Goal: Task Accomplishment & Management: Manage account settings

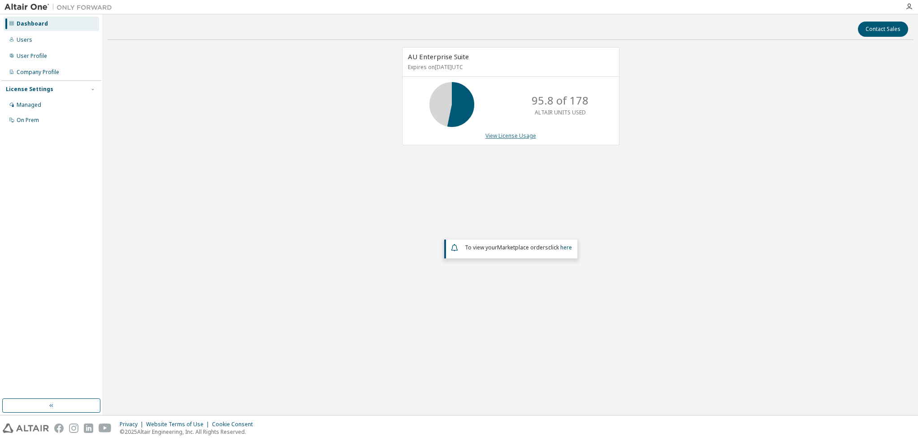
click at [523, 134] on link "View License Usage" at bounding box center [510, 136] width 51 height 8
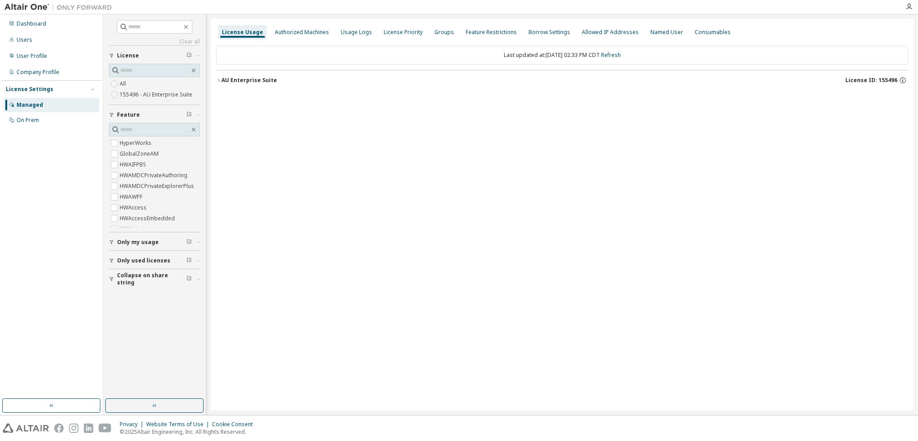
click at [257, 78] on div "AU Enterprise Suite" at bounding box center [249, 80] width 56 height 7
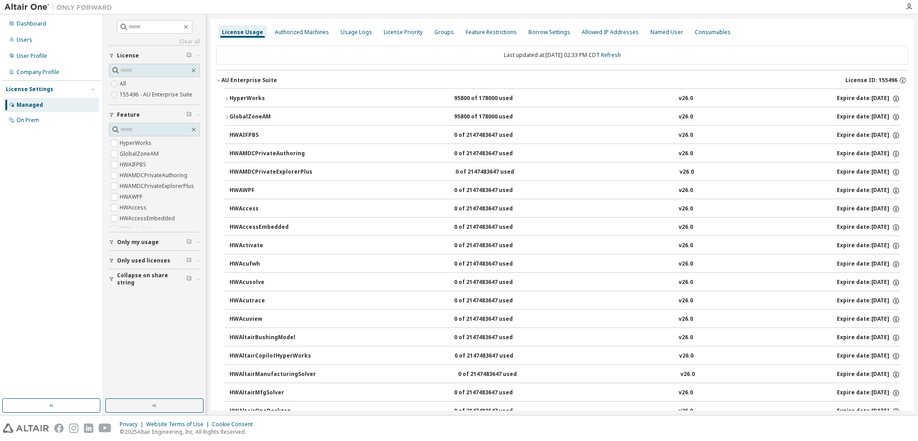
click at [245, 96] on div "HyperWorks" at bounding box center [269, 99] width 81 height 8
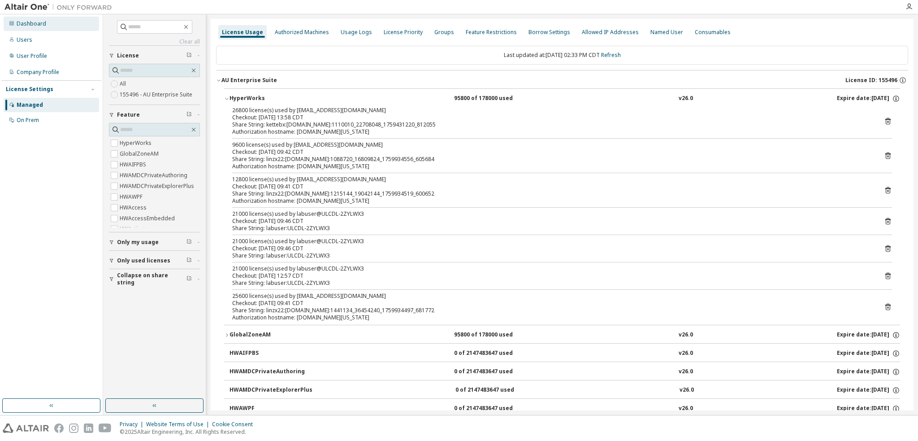
click at [34, 26] on div "Dashboard" at bounding box center [32, 23] width 30 height 7
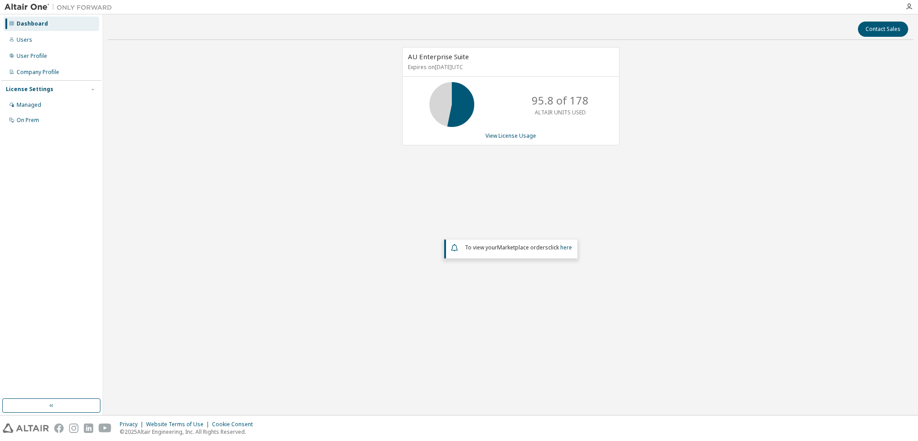
click at [301, 245] on div "AU Enterprise Suite Expires on June 29, 2026 UTC 95.8 of 178 ALTAIR UNITS USED …" at bounding box center [511, 190] width 806 height 286
click at [525, 139] on div "AU Enterprise Suite Expires on June 29, 2026 UTC 95.8 of 178 ALTAIR UNITS USED …" at bounding box center [510, 96] width 217 height 98
click at [525, 134] on link "View License Usage" at bounding box center [510, 136] width 51 height 8
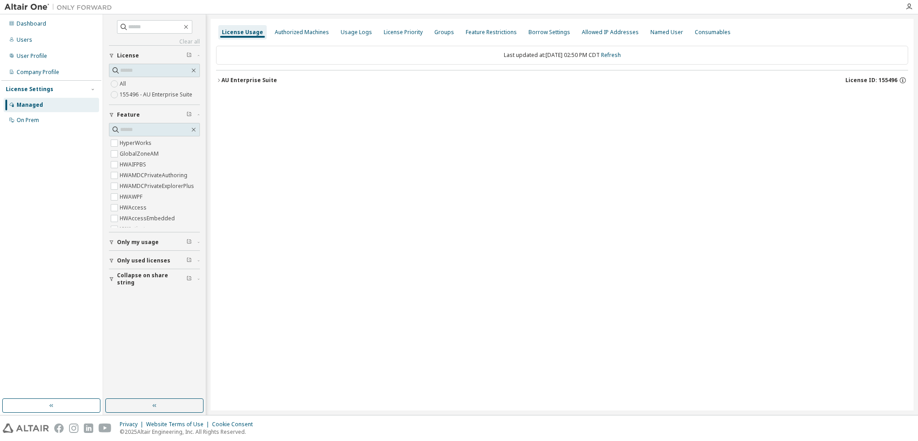
click at [236, 78] on div "AU Enterprise Suite" at bounding box center [249, 80] width 56 height 7
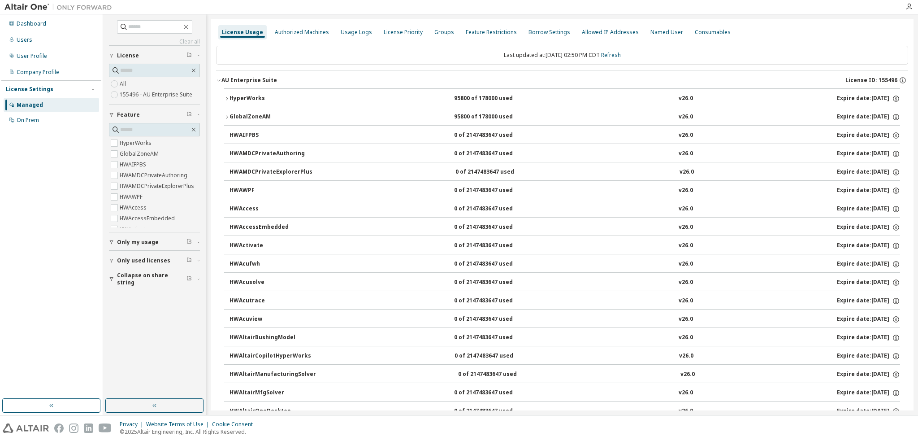
click at [245, 96] on div "HyperWorks" at bounding box center [269, 99] width 81 height 8
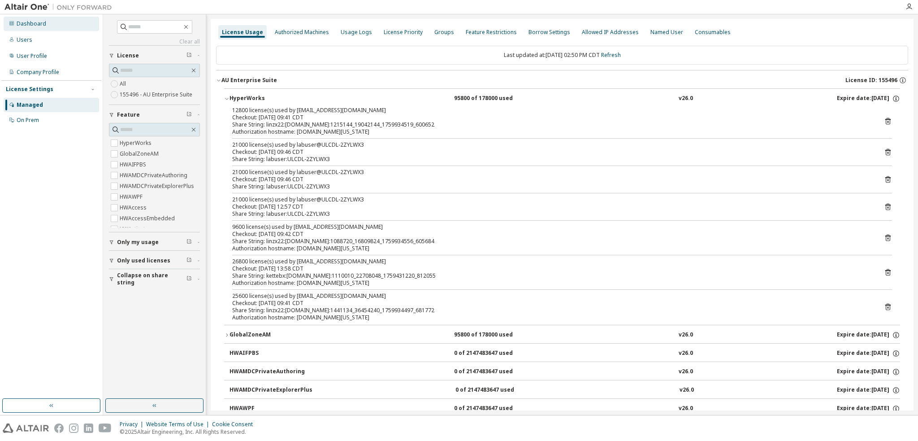
click at [41, 20] on div "Dashboard" at bounding box center [32, 23] width 30 height 7
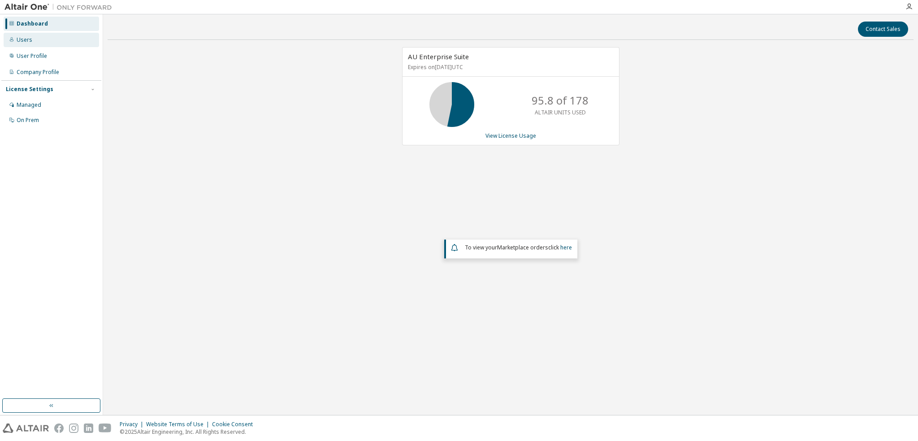
click at [44, 37] on div "Users" at bounding box center [51, 40] width 95 height 14
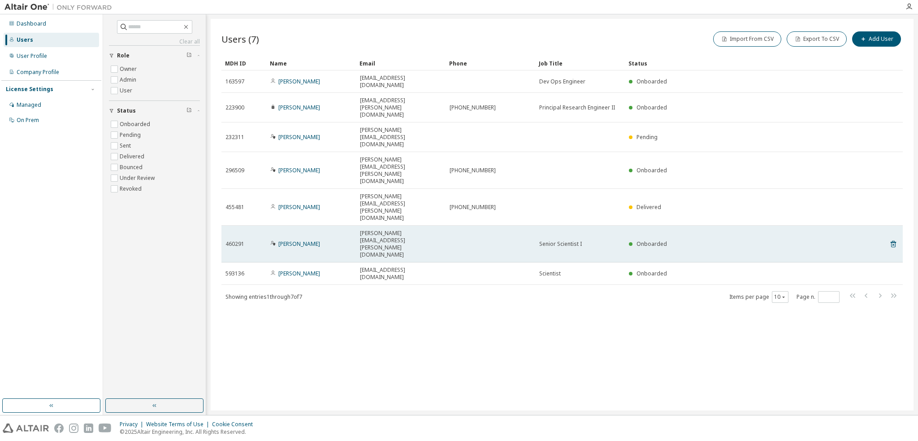
click at [574, 240] on span "Senior Scientist I" at bounding box center [560, 243] width 43 height 7
click at [575, 240] on span "Senior Scientist I" at bounding box center [560, 243] width 43 height 7
click at [584, 240] on div "Senior Scientist I" at bounding box center [580, 243] width 82 height 7
click at [592, 240] on div "Senior Scientist I" at bounding box center [580, 243] width 82 height 7
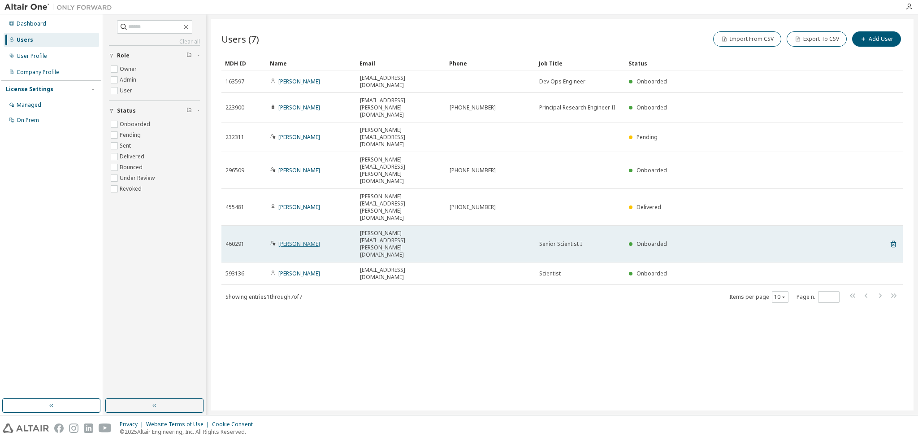
click at [303, 240] on link "Eric Murphy" at bounding box center [299, 244] width 42 height 8
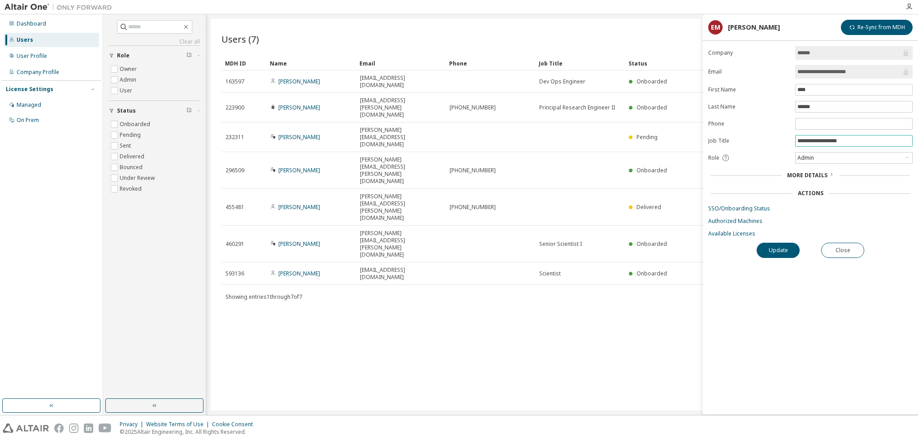
drag, startPoint x: 844, startPoint y: 138, endPoint x: 861, endPoint y: 141, distance: 17.4
click at [844, 138] on input "**********" at bounding box center [853, 140] width 113 height 7
type input "**********"
click at [791, 246] on button "Update" at bounding box center [778, 249] width 43 height 15
click at [38, 21] on div "Dashboard" at bounding box center [32, 23] width 30 height 7
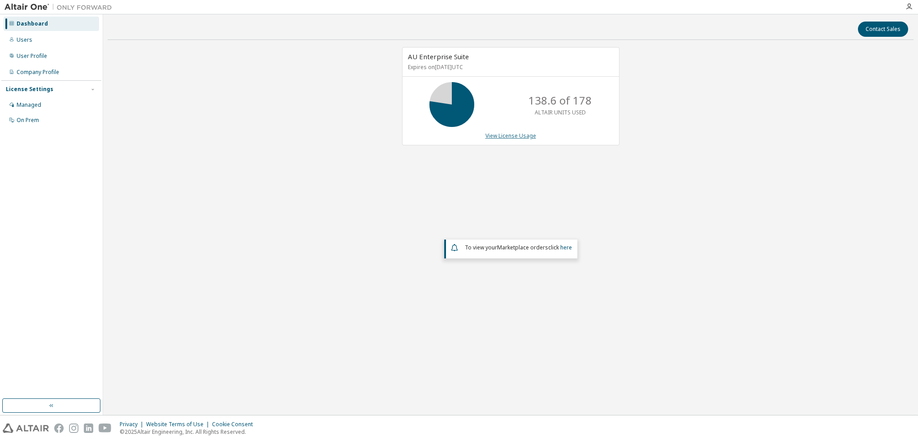
click at [507, 136] on link "View License Usage" at bounding box center [510, 136] width 51 height 8
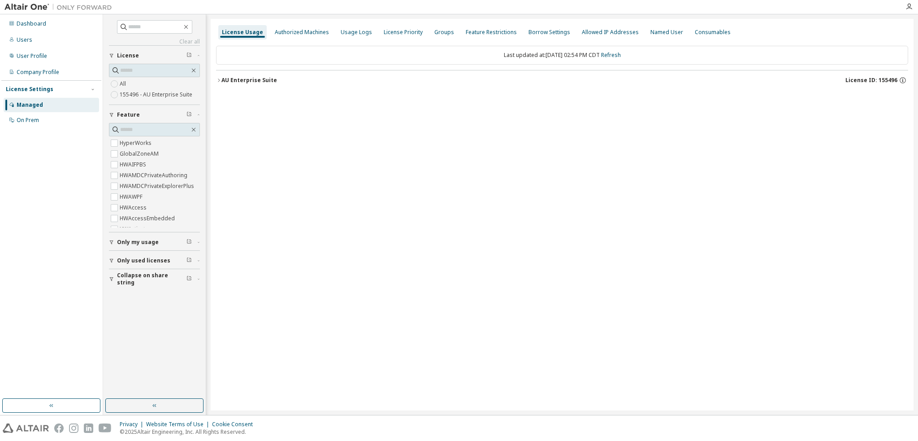
click at [238, 78] on div "AU Enterprise Suite" at bounding box center [249, 80] width 56 height 7
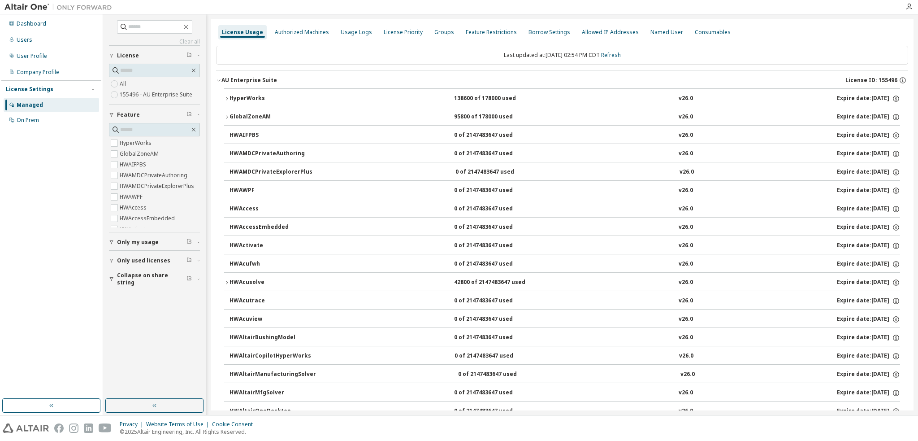
click at [256, 95] on div "HyperWorks" at bounding box center [269, 99] width 81 height 8
